Goal: Task Accomplishment & Management: Manage account settings

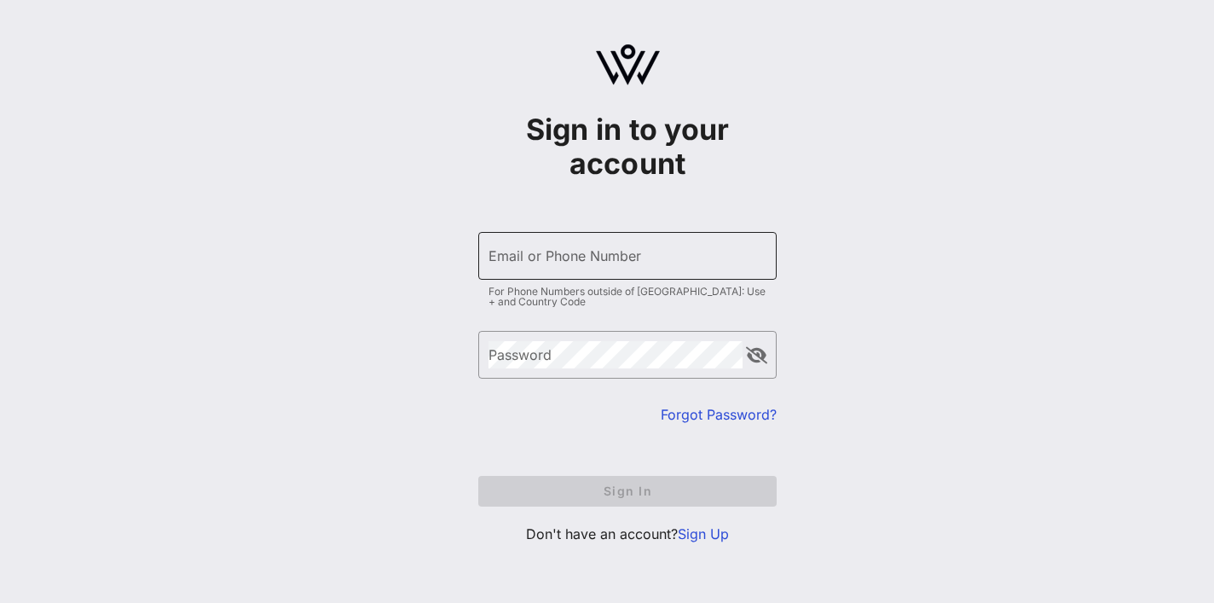
click at [583, 257] on div "Email or Phone Number" at bounding box center [627, 256] width 278 height 48
click at [0, 602] on com-1password-button at bounding box center [0, 603] width 0 height 0
click at [398, 250] on div "Sign in to your account ​ Email or Phone Number For Phone Numbers outside of US…" at bounding box center [627, 301] width 1173 height 602
click at [684, 264] on input "Email or Phone Number" at bounding box center [627, 255] width 278 height 27
type input "[PERSON_NAME][EMAIL_ADDRESS][DOMAIN_NAME]"
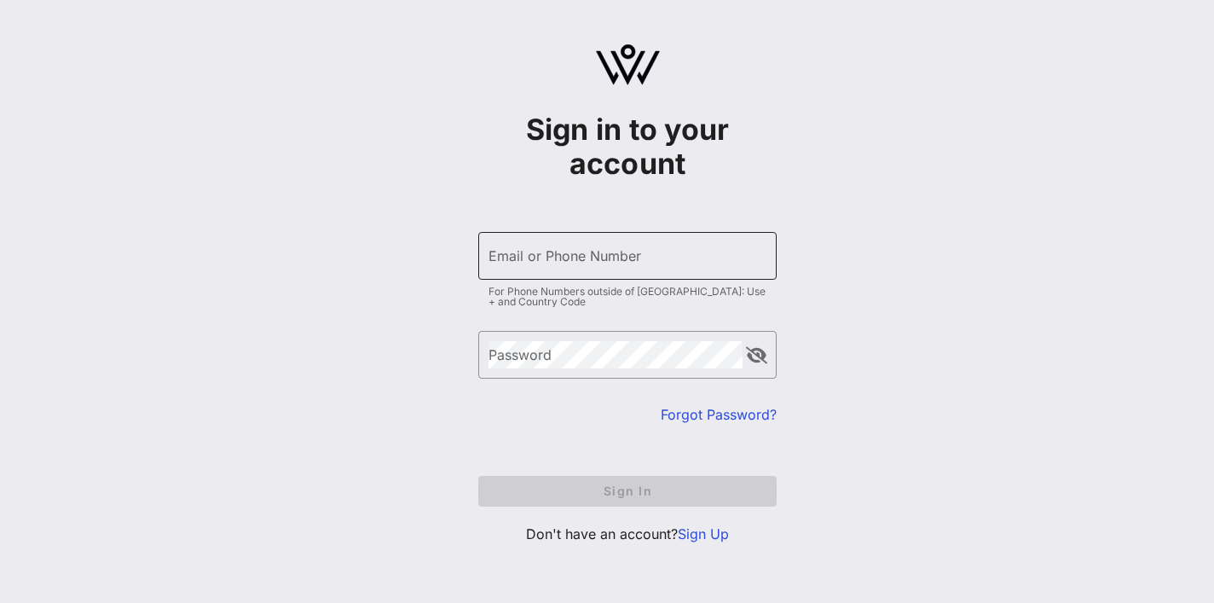
click at [624, 260] on div "Email or Phone Number" at bounding box center [627, 256] width 278 height 48
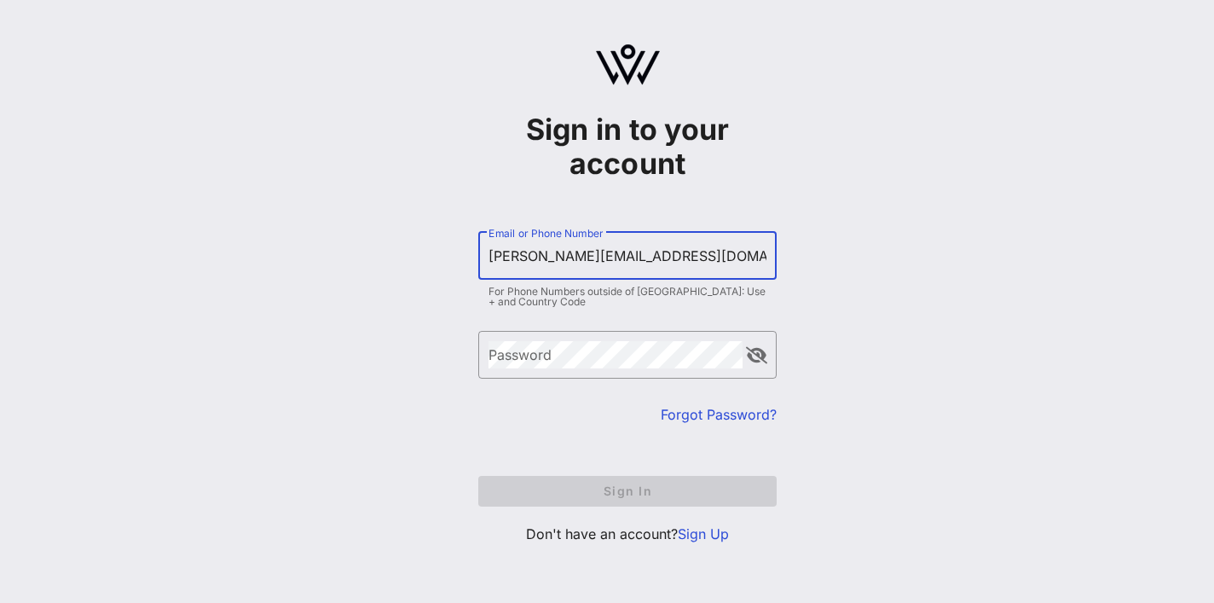
type input "[PERSON_NAME][EMAIL_ADDRESS][DOMAIN_NAME]"
click at [568, 380] on div "​ Password" at bounding box center [627, 367] width 298 height 73
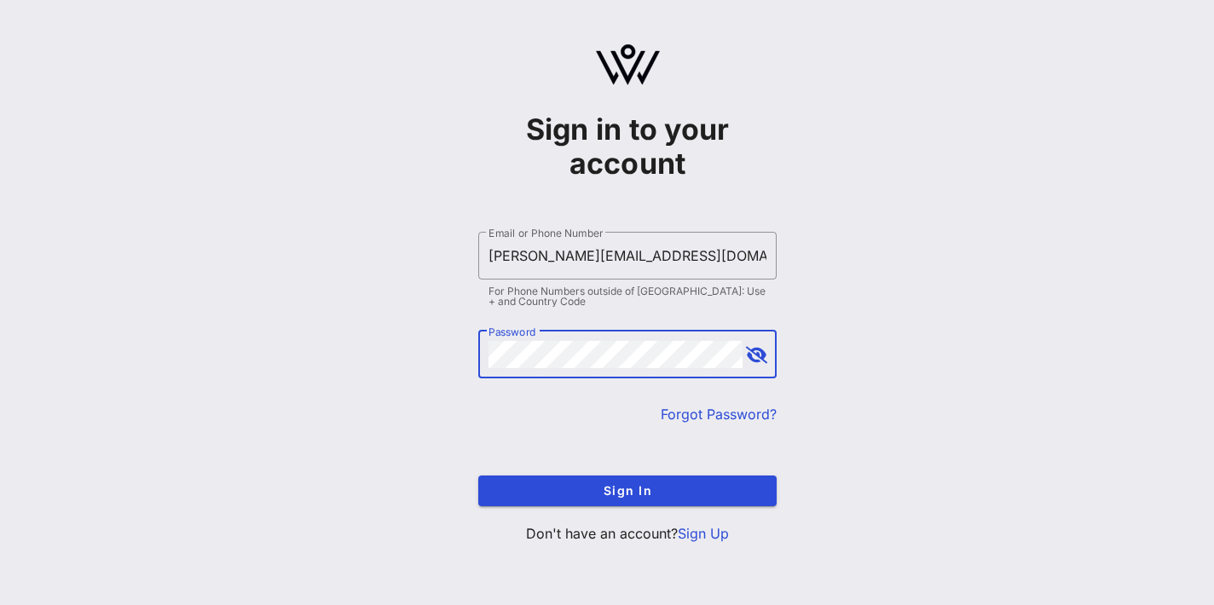
click at [336, 355] on div "Sign in to your account ​ Email or Phone Number [PERSON_NAME][EMAIL_ADDRESS][DO…" at bounding box center [627, 301] width 1173 height 602
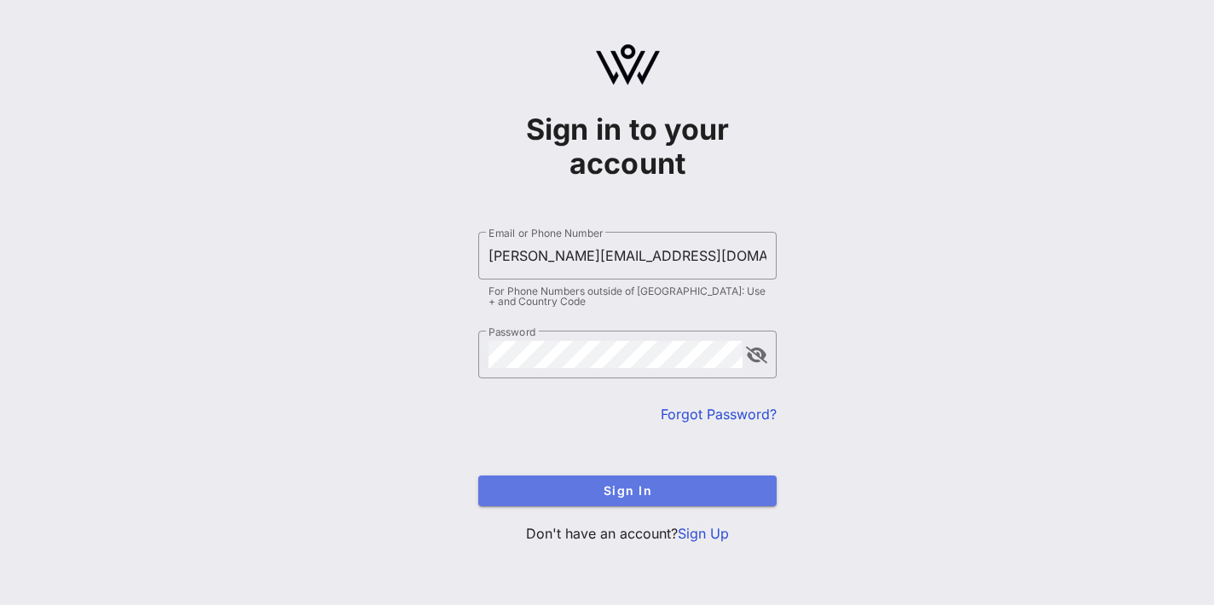
click at [588, 497] on span "Sign In" at bounding box center [627, 490] width 271 height 14
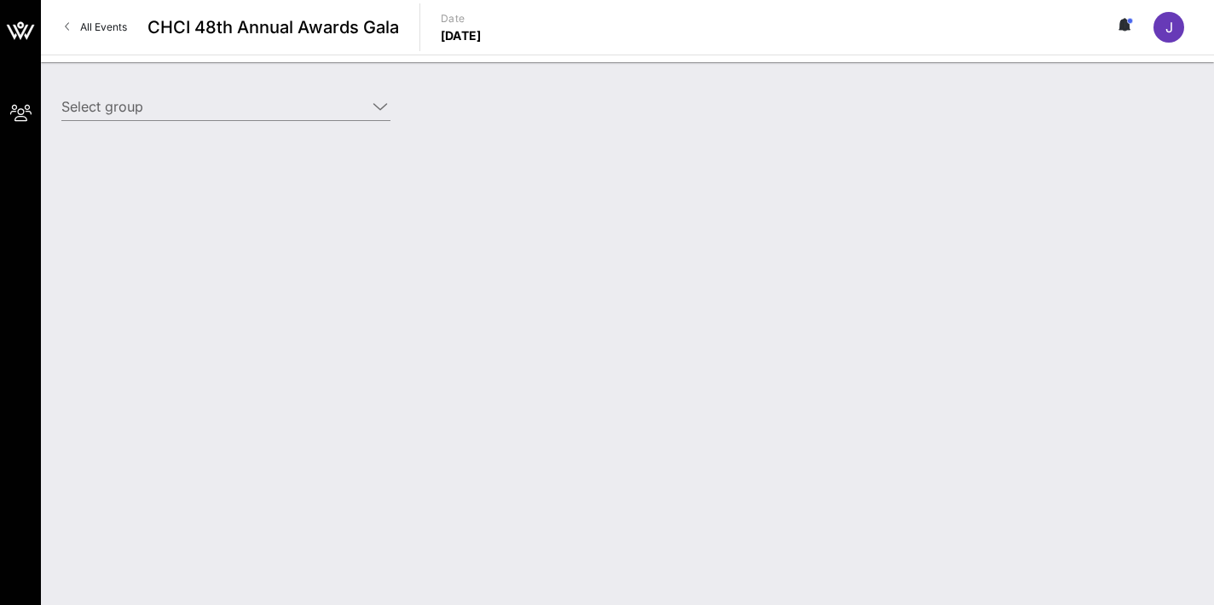
type input "Somos Votantes (Somos Votantes) [[PERSON_NAME], [PERSON_NAME][EMAIL_ADDRESS][DO…"
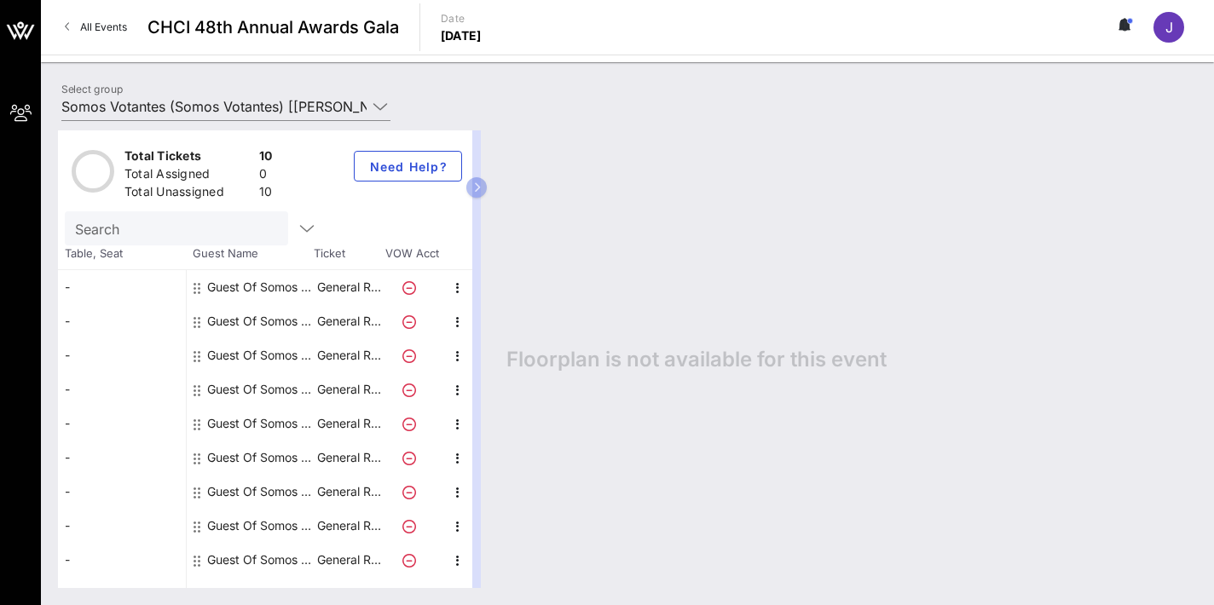
click at [118, 290] on div "-" at bounding box center [122, 287] width 128 height 34
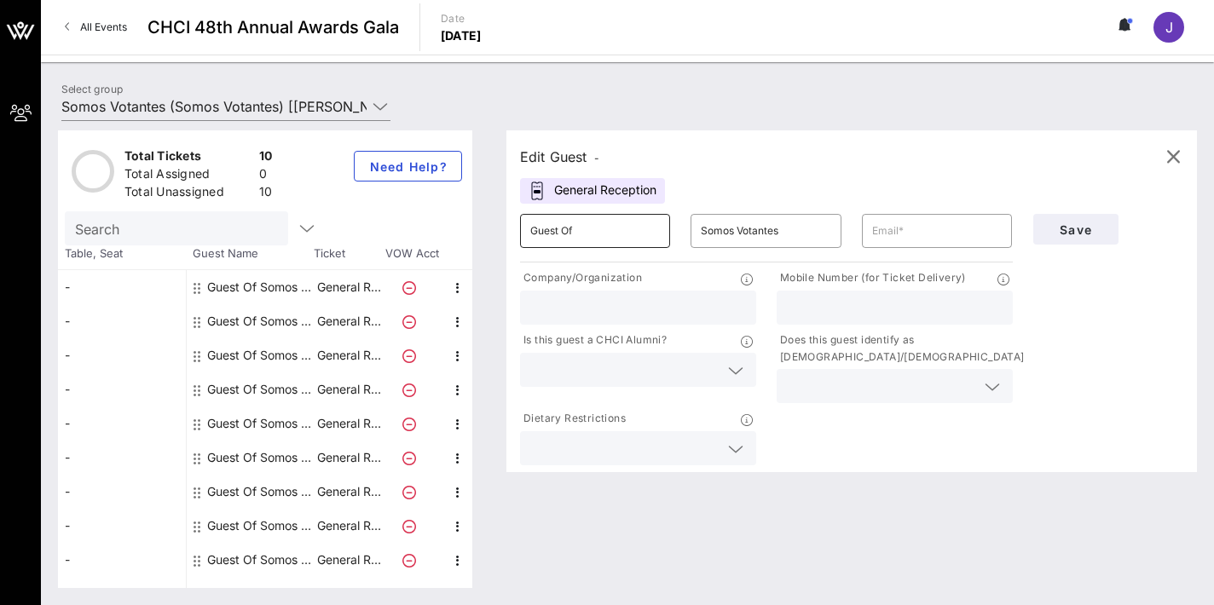
click at [578, 238] on input "Guest Of" at bounding box center [595, 230] width 130 height 27
click at [811, 236] on input "Somos Votantes" at bounding box center [766, 230] width 130 height 27
click at [907, 234] on input "text" at bounding box center [937, 230] width 130 height 27
click at [678, 306] on input "text" at bounding box center [638, 308] width 216 height 22
click at [903, 225] on input "text" at bounding box center [937, 230] width 130 height 27
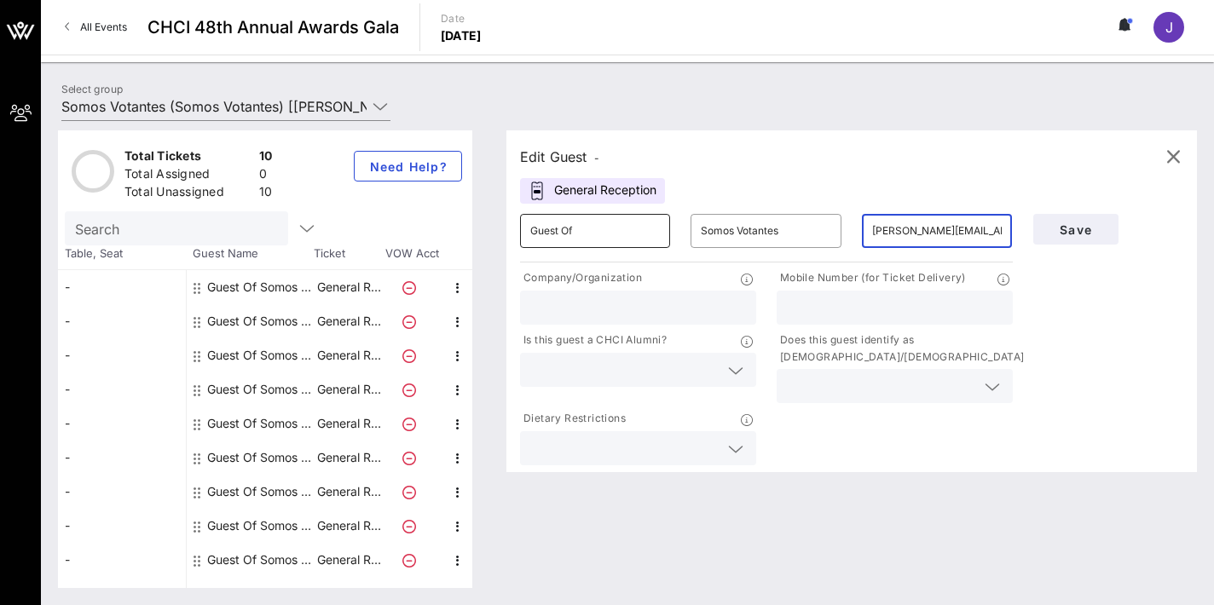
type input "[PERSON_NAME][EMAIL_ADDRESS][DOMAIN_NAME]"
click at [592, 232] on input "Guest Of" at bounding box center [595, 230] width 130 height 27
click at [753, 191] on div "Edit Guest - General Reception ​ Guest Of ​ Somos Votantes ​ [PERSON_NAME][EMAI…" at bounding box center [851, 301] width 690 height 342
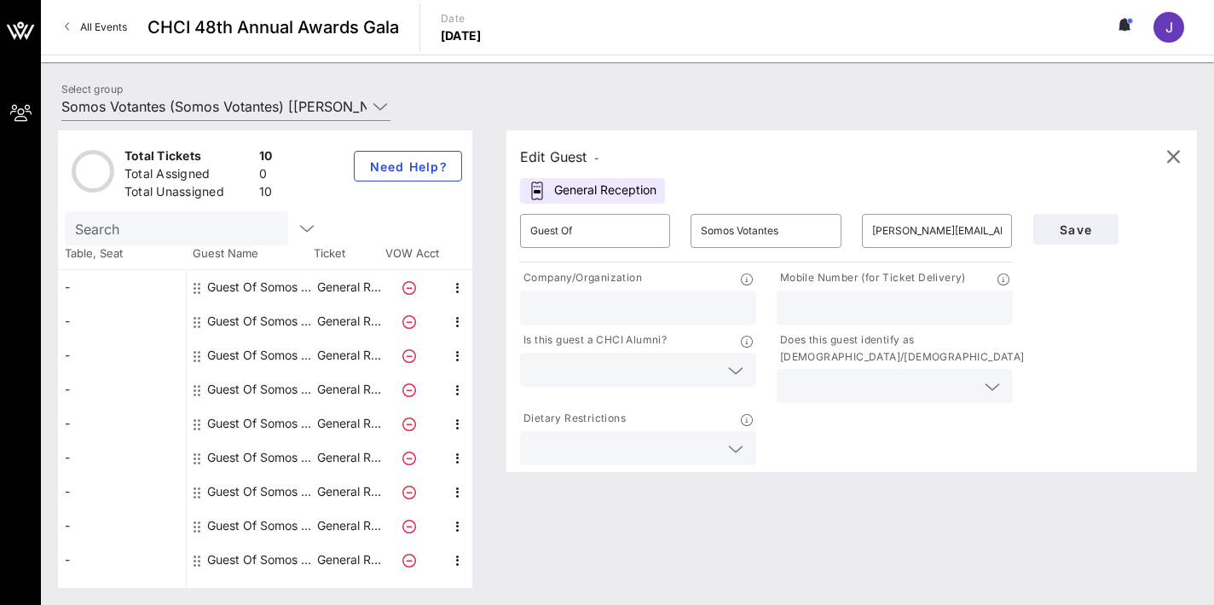
click at [674, 306] on input "text" at bounding box center [638, 308] width 216 height 22
type input "Somos Votantes"
click at [868, 322] on div at bounding box center [895, 308] width 216 height 34
type input "7037863656"
click at [684, 366] on input "text" at bounding box center [624, 370] width 188 height 22
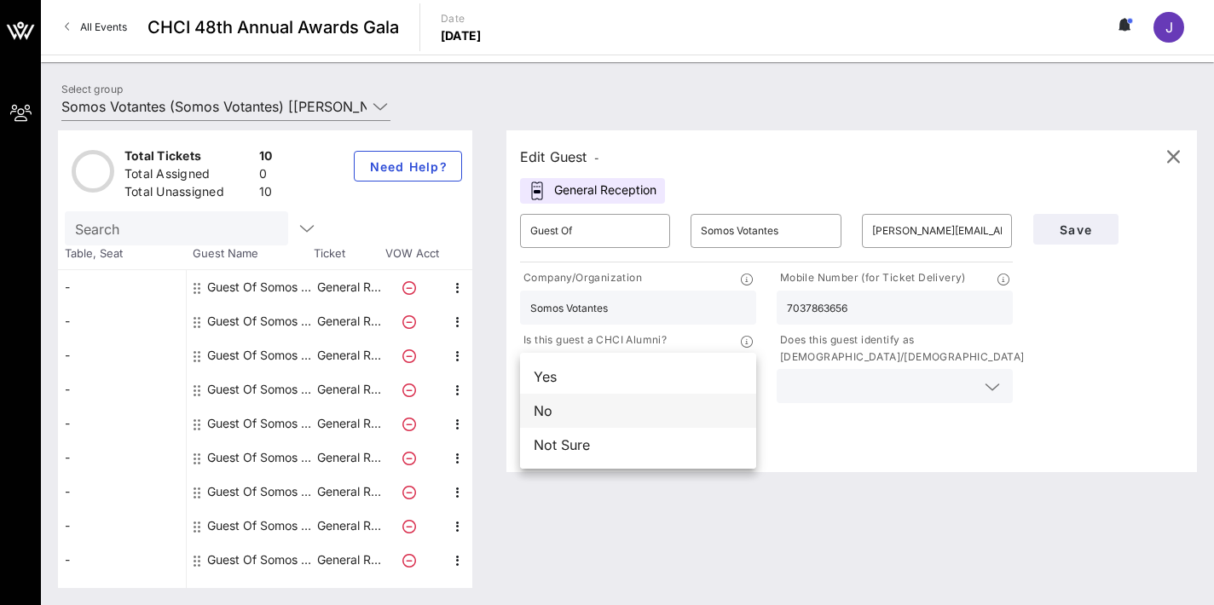
click at [664, 409] on div "No" at bounding box center [638, 411] width 236 height 34
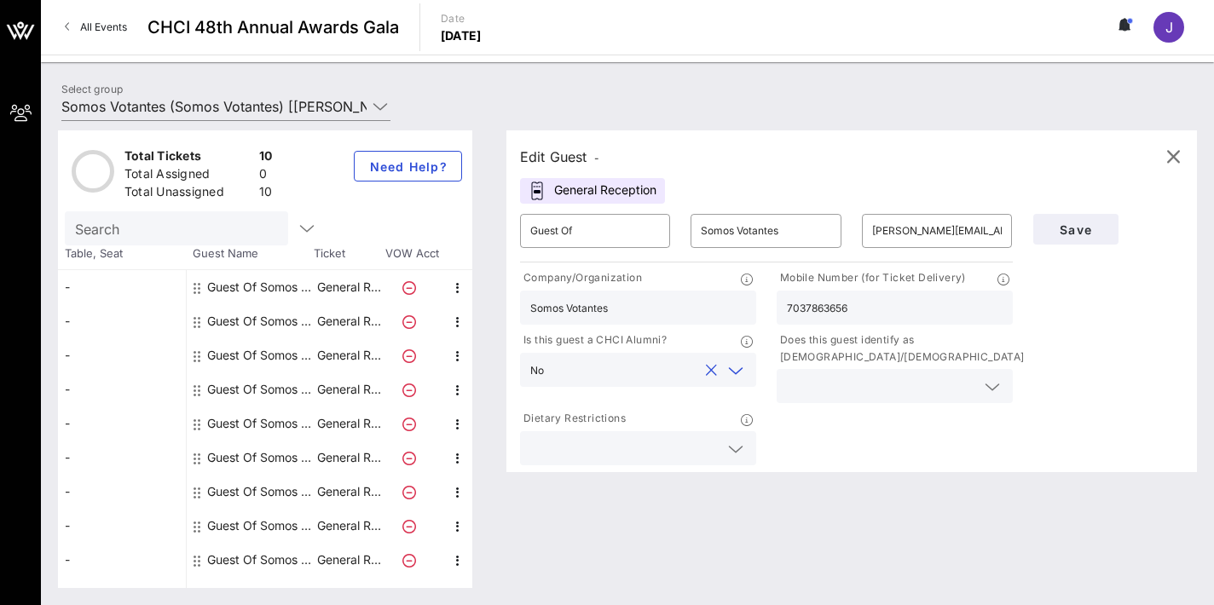
click at [863, 392] on input "text" at bounding box center [881, 386] width 188 height 22
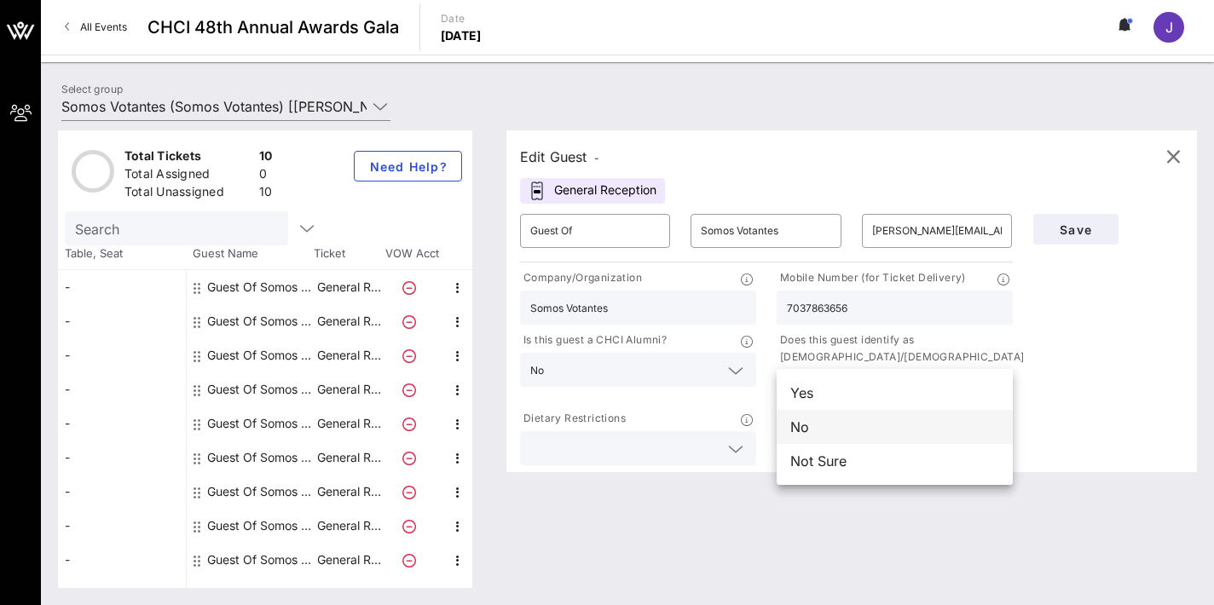
click at [860, 429] on div "No" at bounding box center [894, 427] width 236 height 34
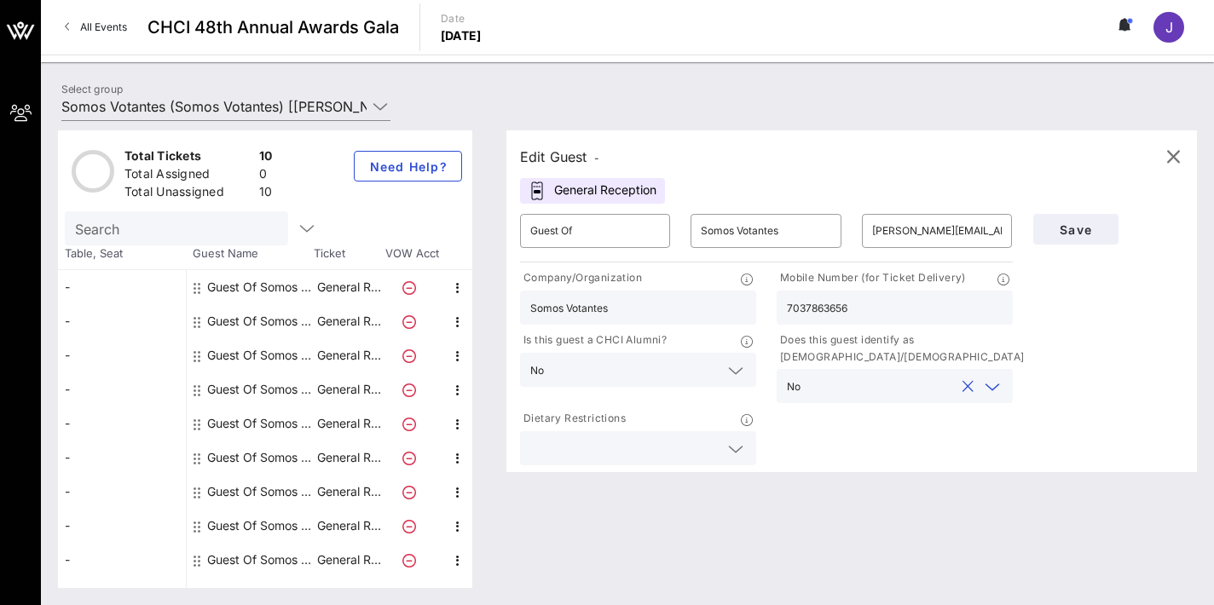
click at [698, 442] on input "text" at bounding box center [624, 448] width 188 height 22
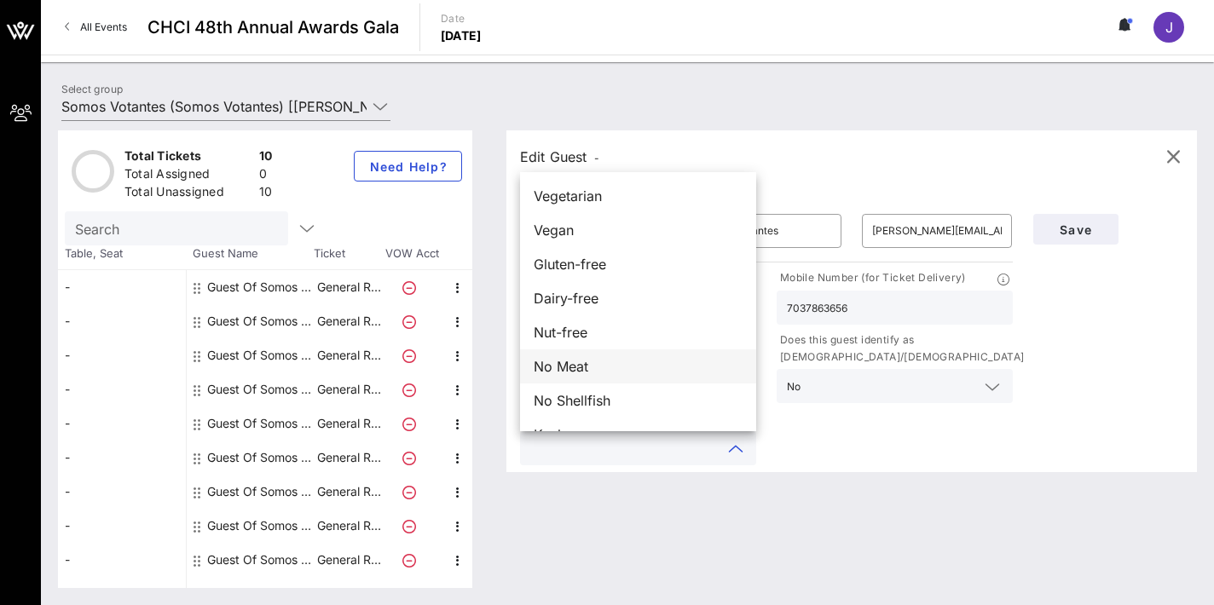
scroll to position [27, 0]
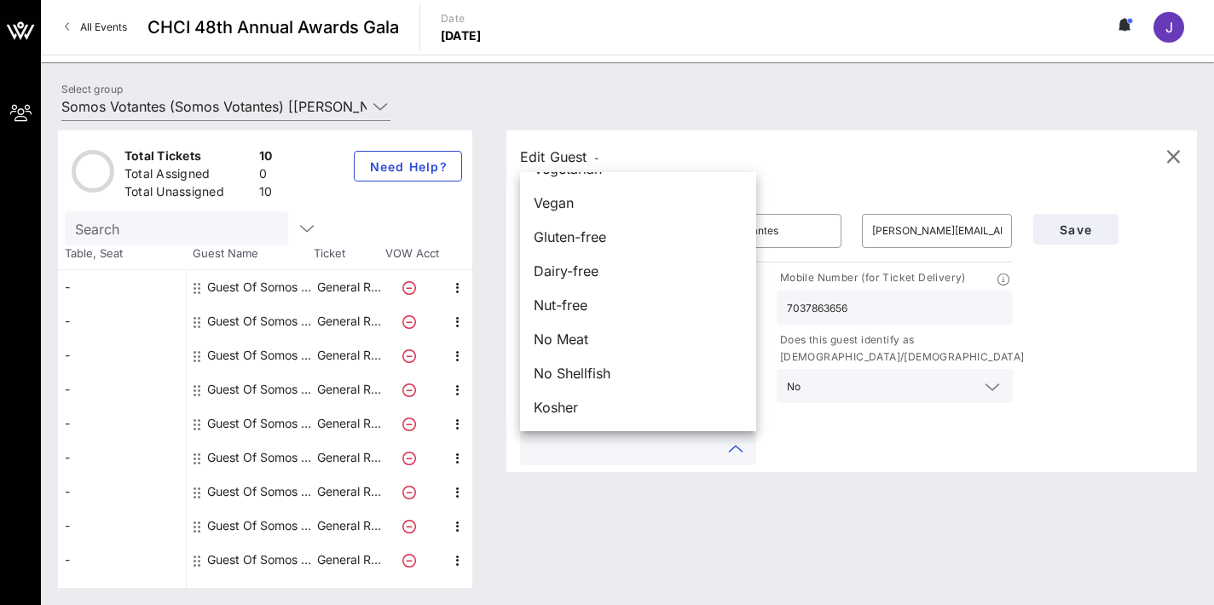
click at [923, 453] on div "Company/Organization Somos Votantes Mobile Number (for Ticket Delivery) 7037863…" at bounding box center [766, 367] width 513 height 203
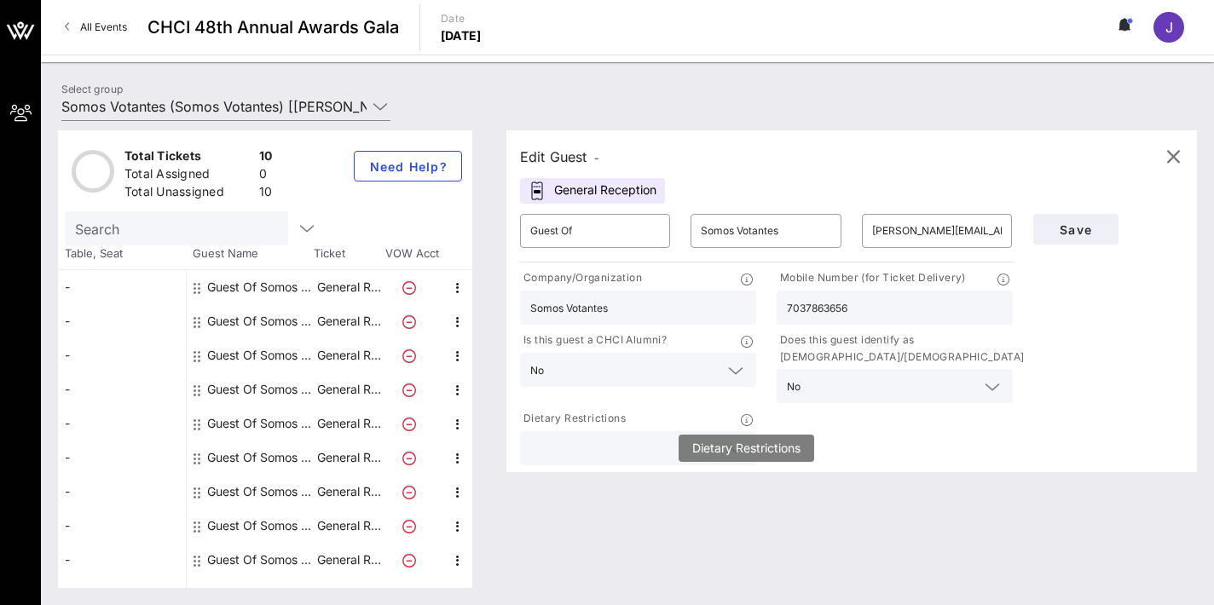
click at [744, 419] on icon at bounding box center [747, 420] width 12 height 12
click at [714, 454] on input "text" at bounding box center [624, 448] width 188 height 22
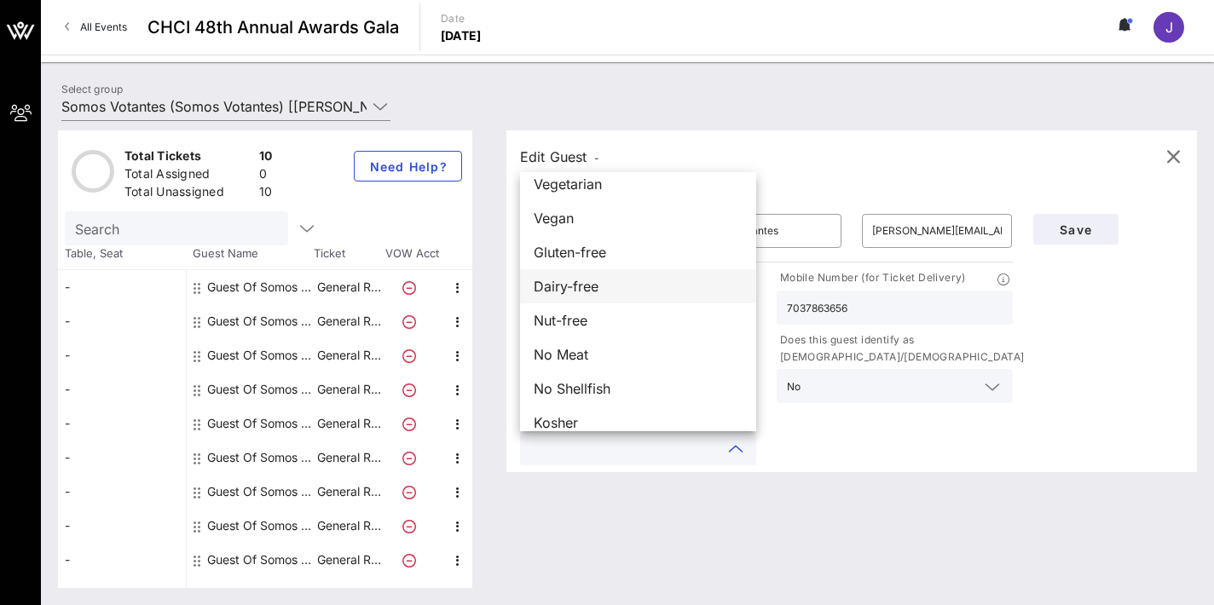
scroll to position [0, 0]
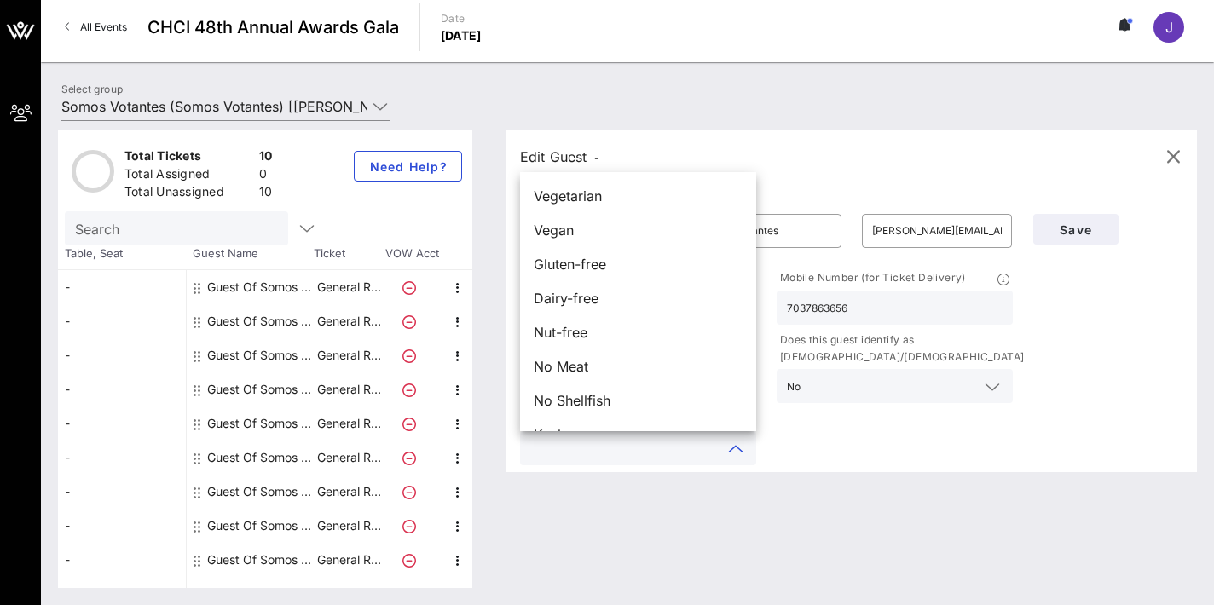
click at [850, 442] on div "Company/Organization Somos Votantes Mobile Number (for Ticket Delivery) 7037863…" at bounding box center [766, 367] width 513 height 203
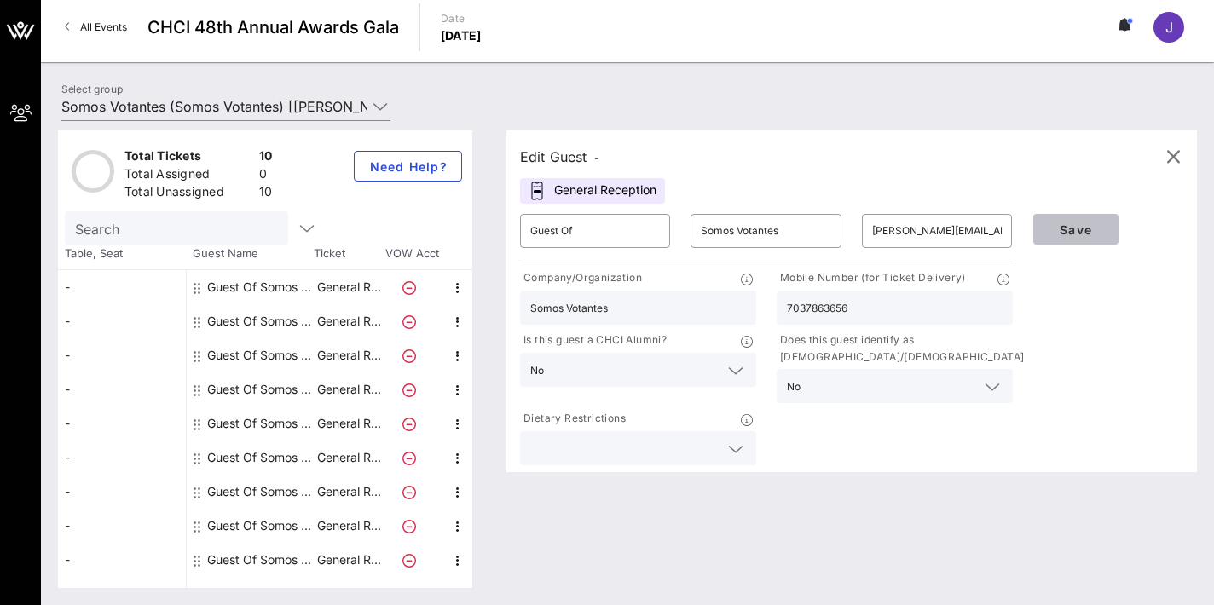
click at [1110, 222] on button "Save" at bounding box center [1075, 229] width 85 height 31
click at [940, 228] on input "[PERSON_NAME][EMAIL_ADDRESS][DOMAIN_NAME]" at bounding box center [937, 230] width 130 height 27
click at [165, 232] on input "Search" at bounding box center [174, 228] width 199 height 22
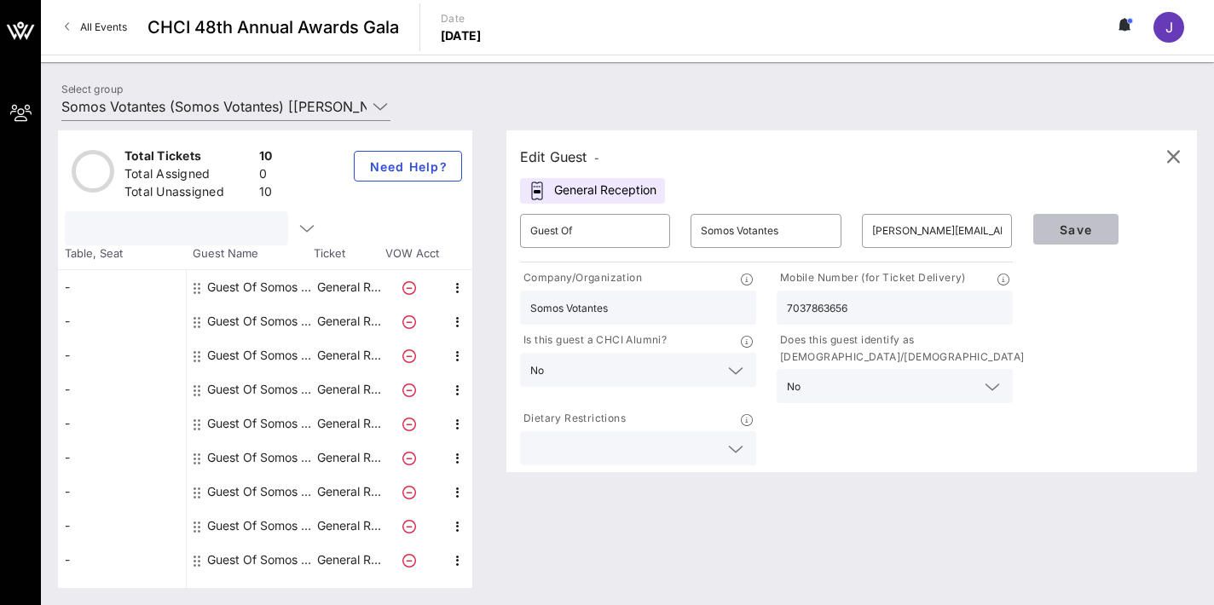
click at [1062, 231] on span "Save" at bounding box center [1076, 229] width 58 height 14
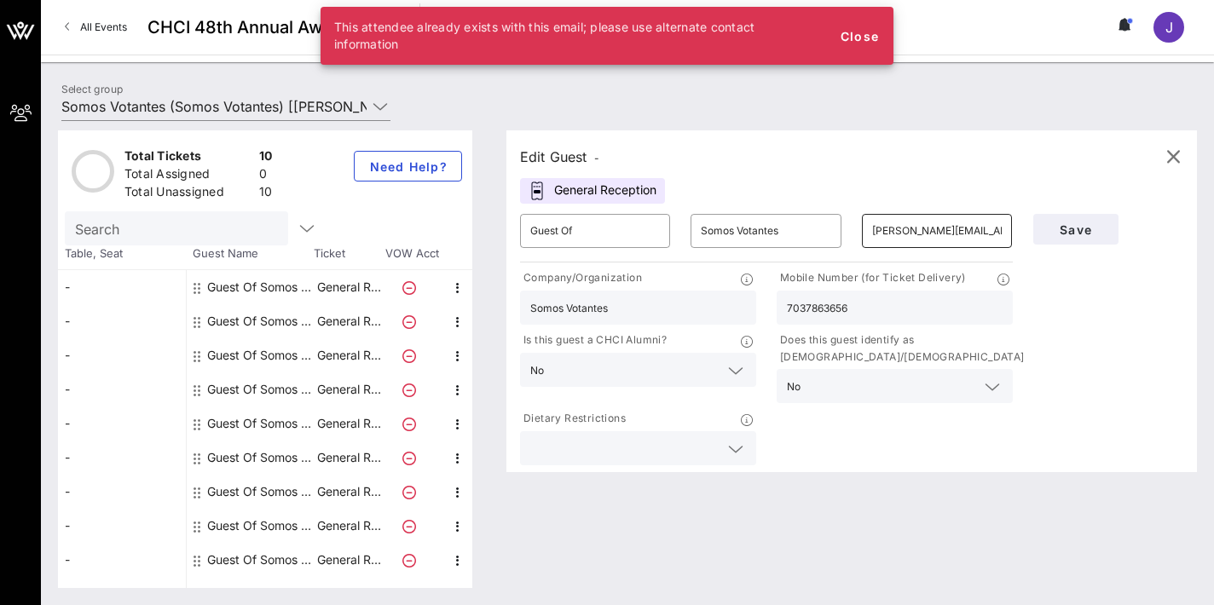
click at [927, 228] on input "[PERSON_NAME][EMAIL_ADDRESS][DOMAIN_NAME]" at bounding box center [937, 230] width 130 height 27
click at [876, 233] on input "[PERSON_NAME][EMAIL_ADDRESS][DOMAIN_NAME]" at bounding box center [937, 230] width 130 height 27
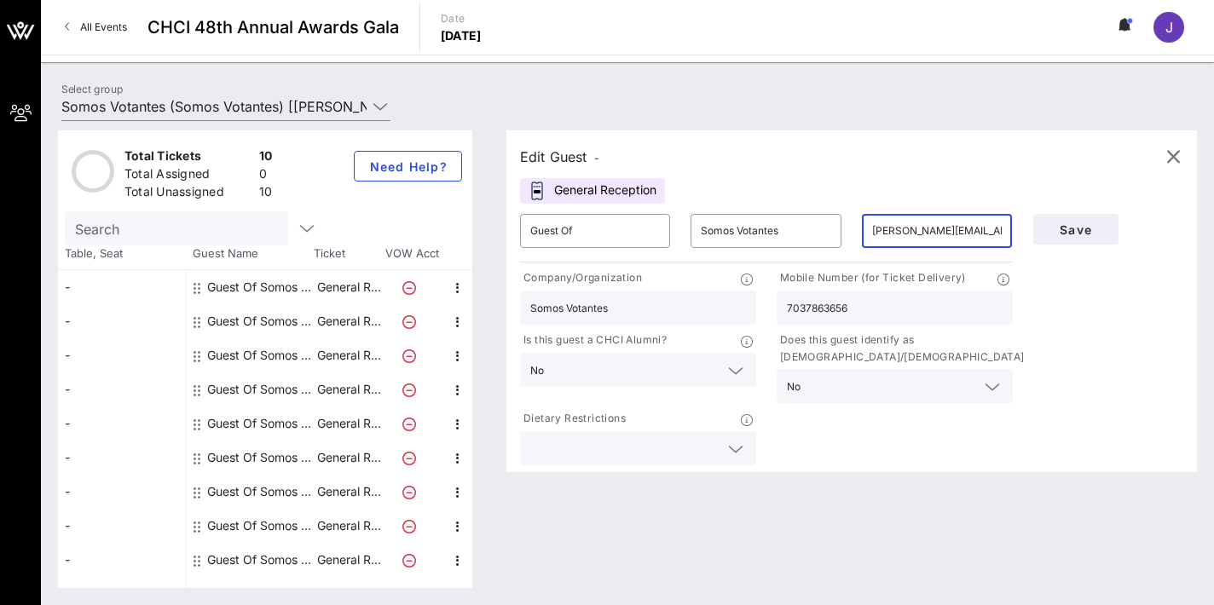
type input "[PERSON_NAME][EMAIL_ADDRESS][DOMAIN_NAME]"
click at [794, 332] on p "Does this guest identify as [DEMOGRAPHIC_DATA]/[DEMOGRAPHIC_DATA]?" at bounding box center [902, 349] width 253 height 34
click at [590, 225] on input "Guest Of" at bounding box center [595, 230] width 130 height 27
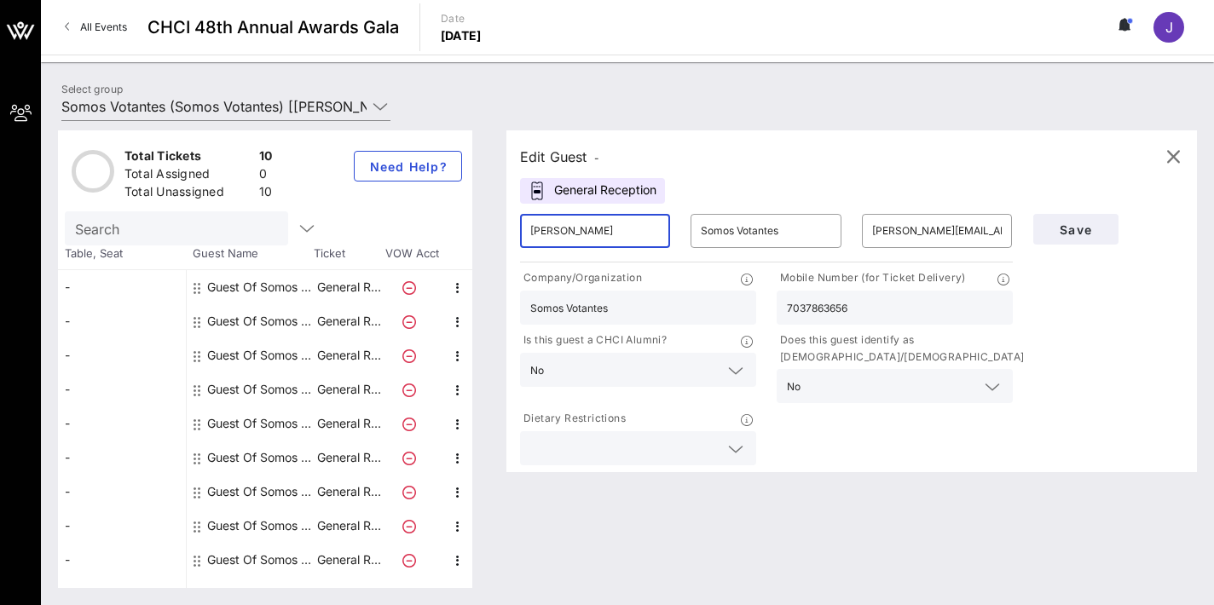
type input "[PERSON_NAME]"
click at [857, 503] on div "Edit Guest - General Reception ​ [PERSON_NAME] ​ Somos Votantes ​ [PERSON_NAME]…" at bounding box center [842, 359] width 707 height 458
click at [603, 233] on input "[PERSON_NAME]" at bounding box center [595, 230] width 130 height 27
click at [603, 229] on input "[PERSON_NAME]" at bounding box center [595, 230] width 130 height 27
click at [829, 315] on input "7037863656" at bounding box center [895, 308] width 216 height 22
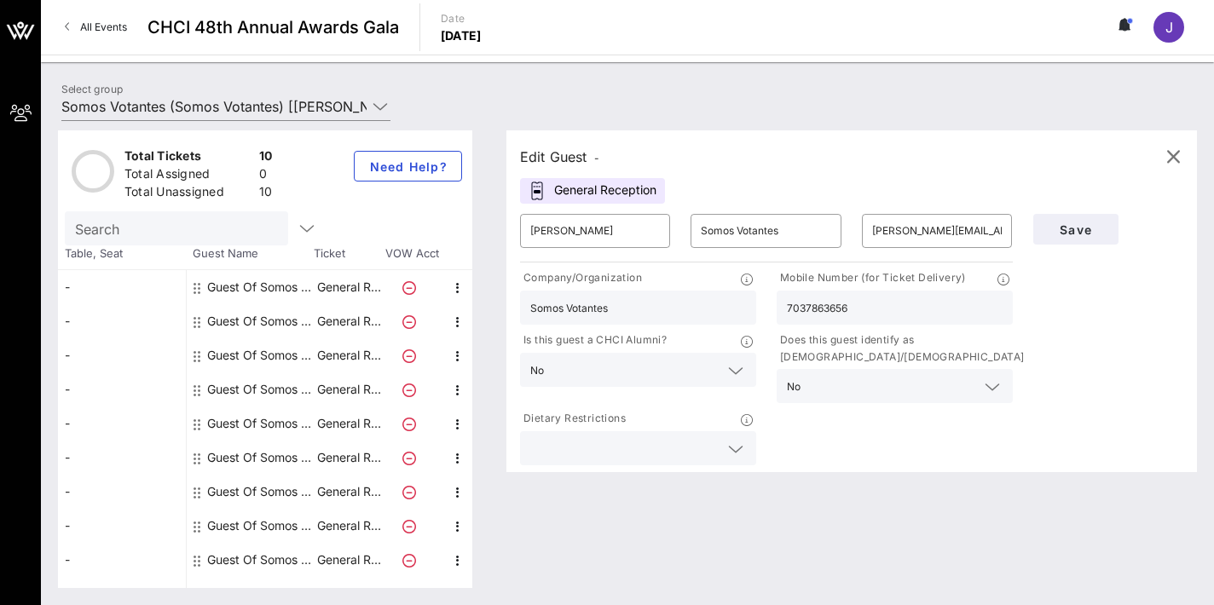
click at [829, 315] on input "7037863656" at bounding box center [895, 308] width 216 height 22
